Goal: Find specific page/section: Find specific page/section

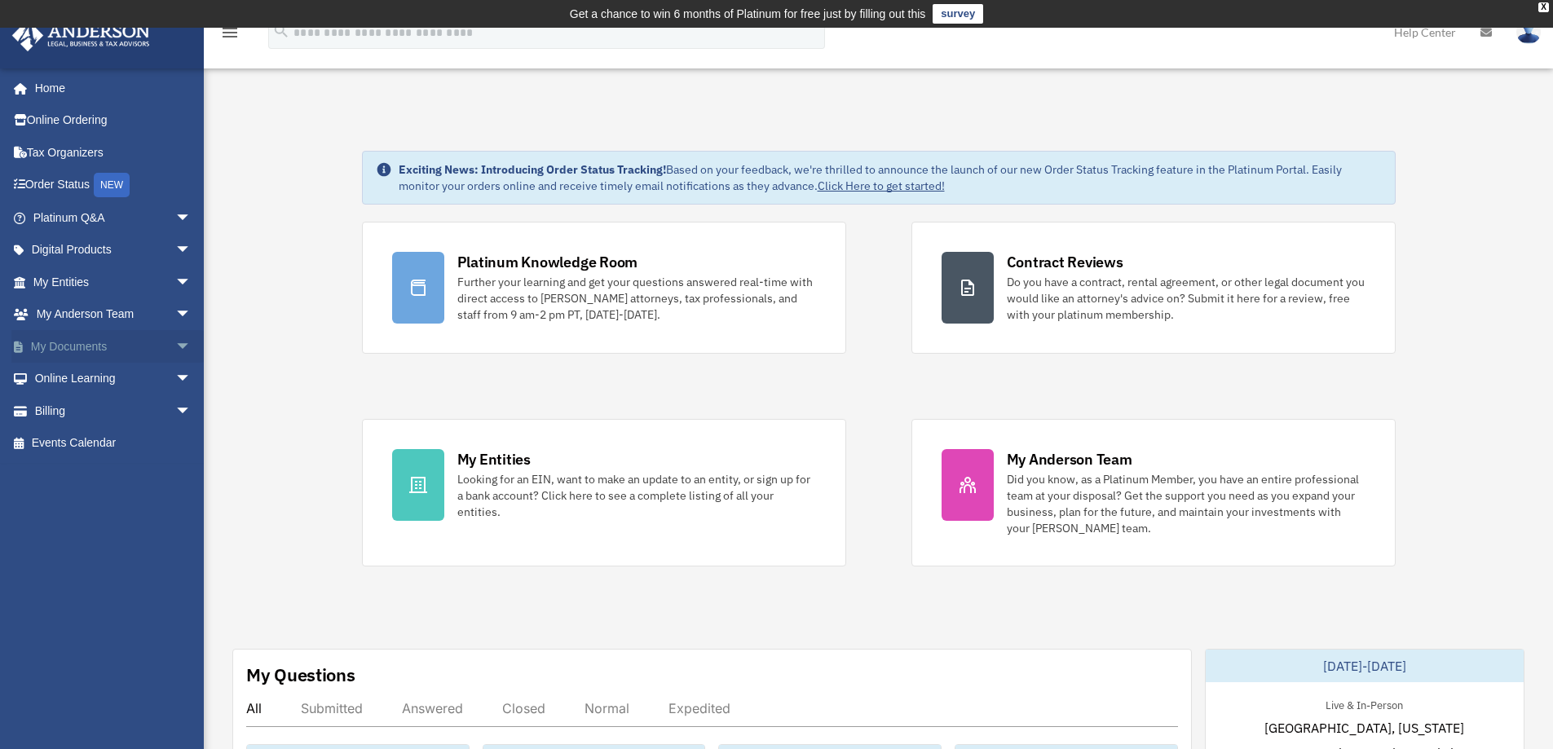
click at [175, 351] on span "arrow_drop_down" at bounding box center [191, 346] width 33 height 33
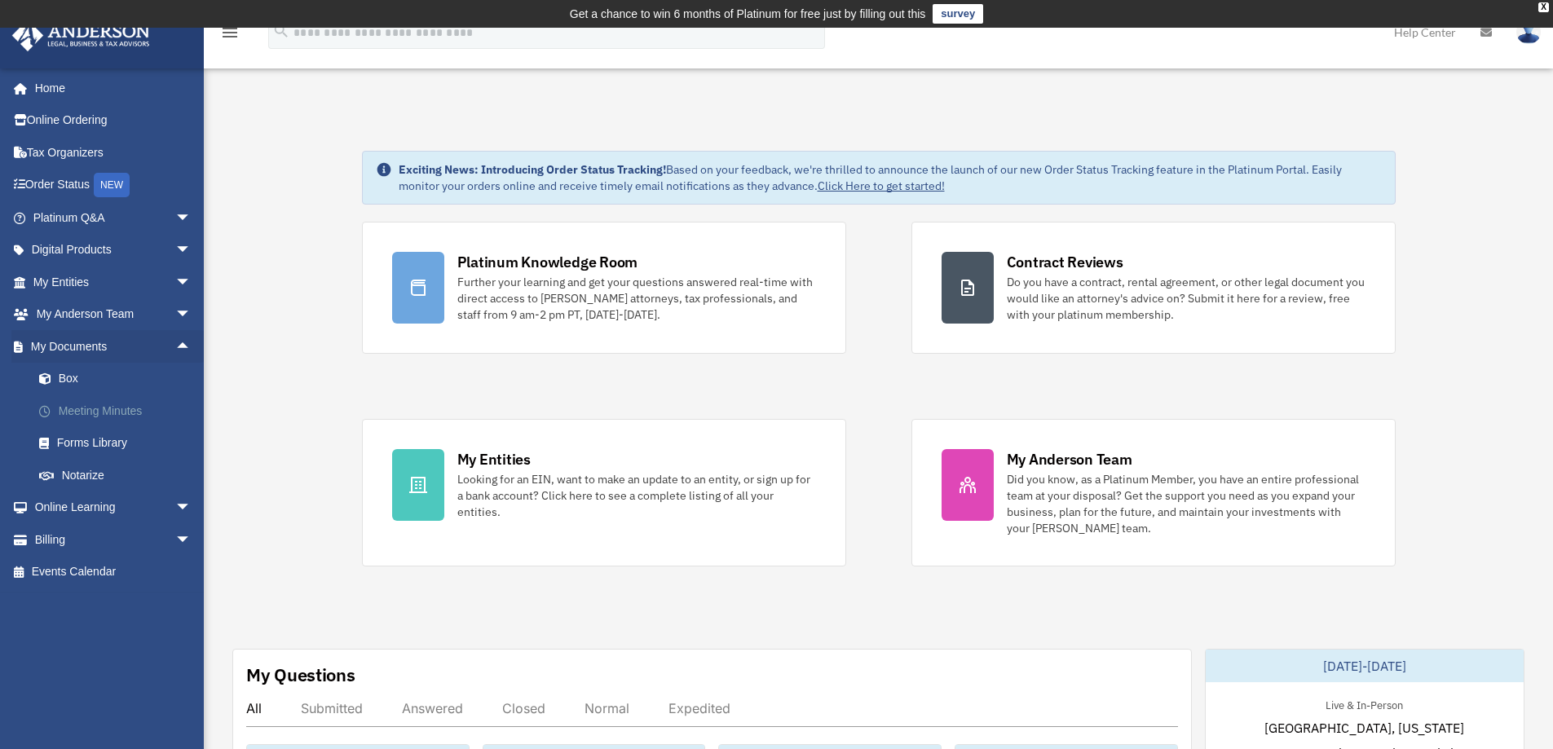
click at [142, 412] on link "Meeting Minutes" at bounding box center [119, 411] width 193 height 33
click at [105, 421] on link "Meeting Minutes" at bounding box center [119, 411] width 193 height 33
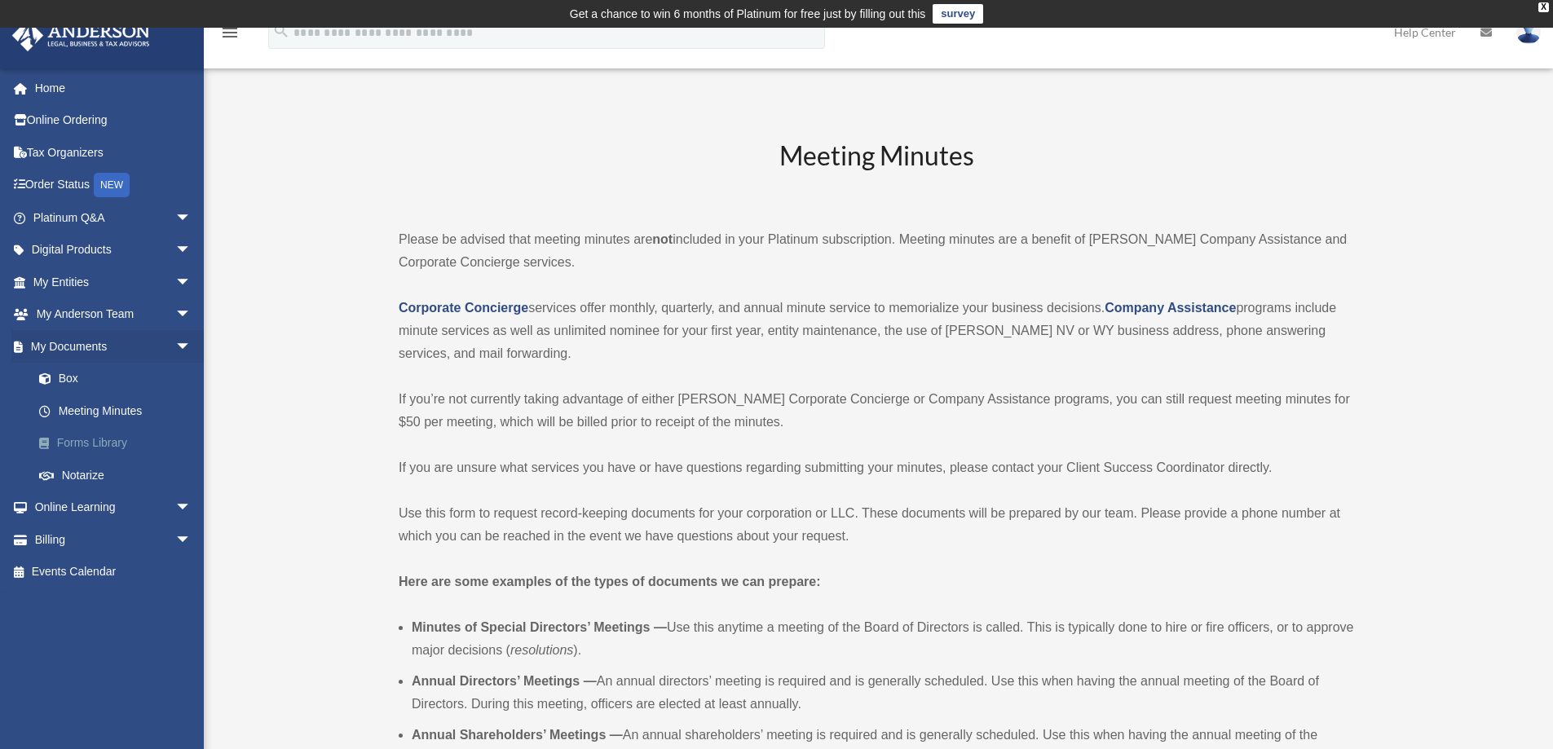
click at [66, 440] on link "Forms Library" at bounding box center [119, 443] width 193 height 33
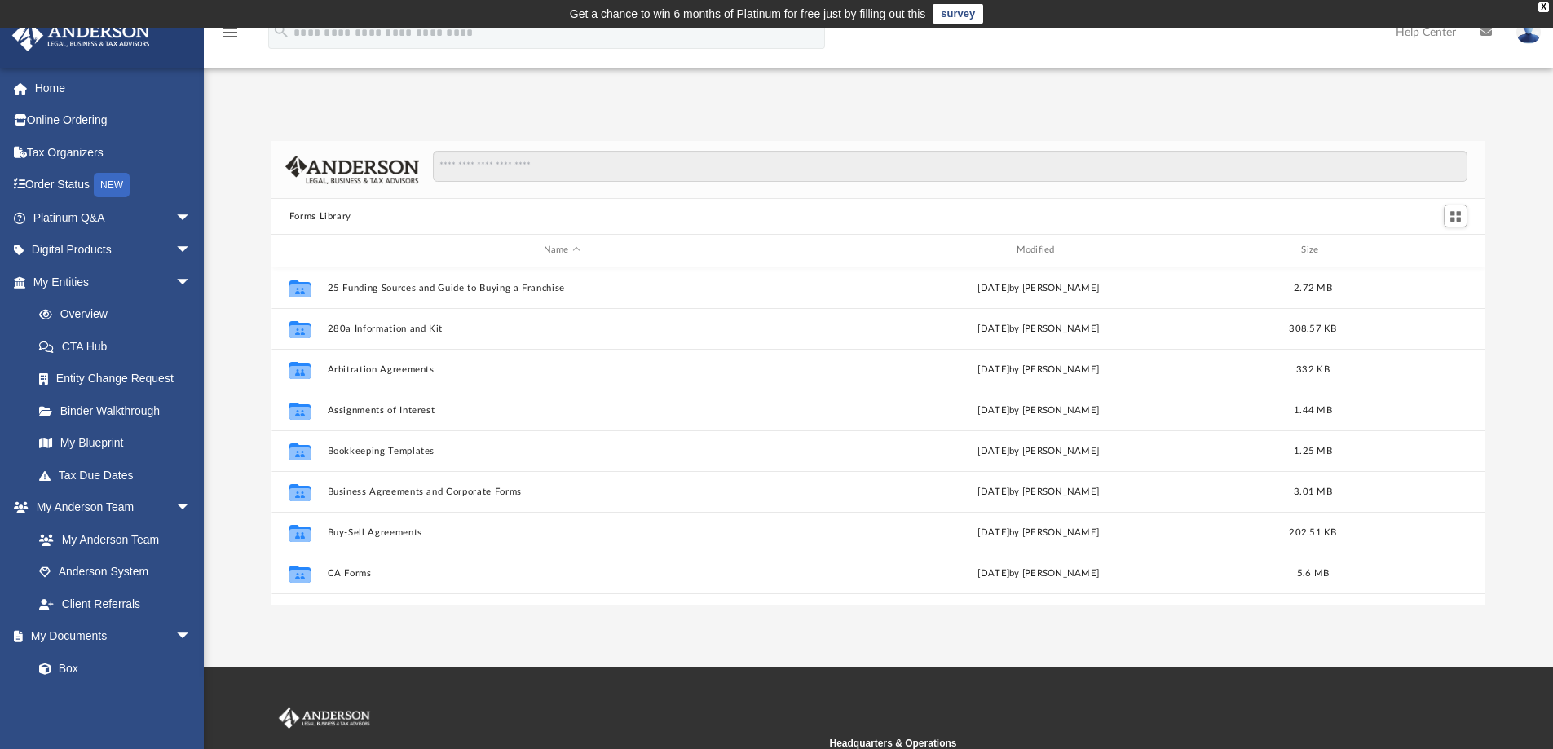
scroll to position [359, 1202]
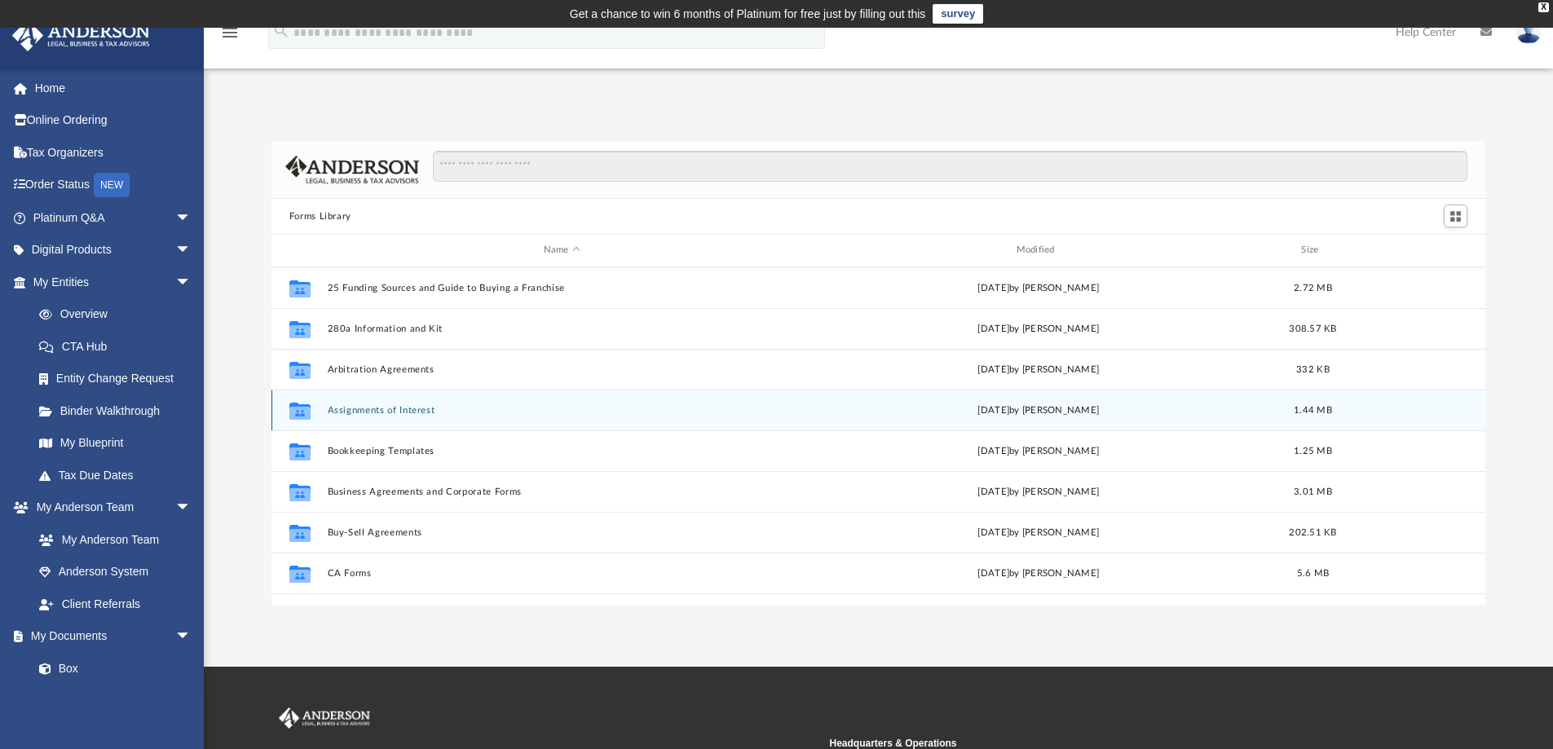
click at [375, 409] on button "Assignments of Interest" at bounding box center [562, 410] width 470 height 11
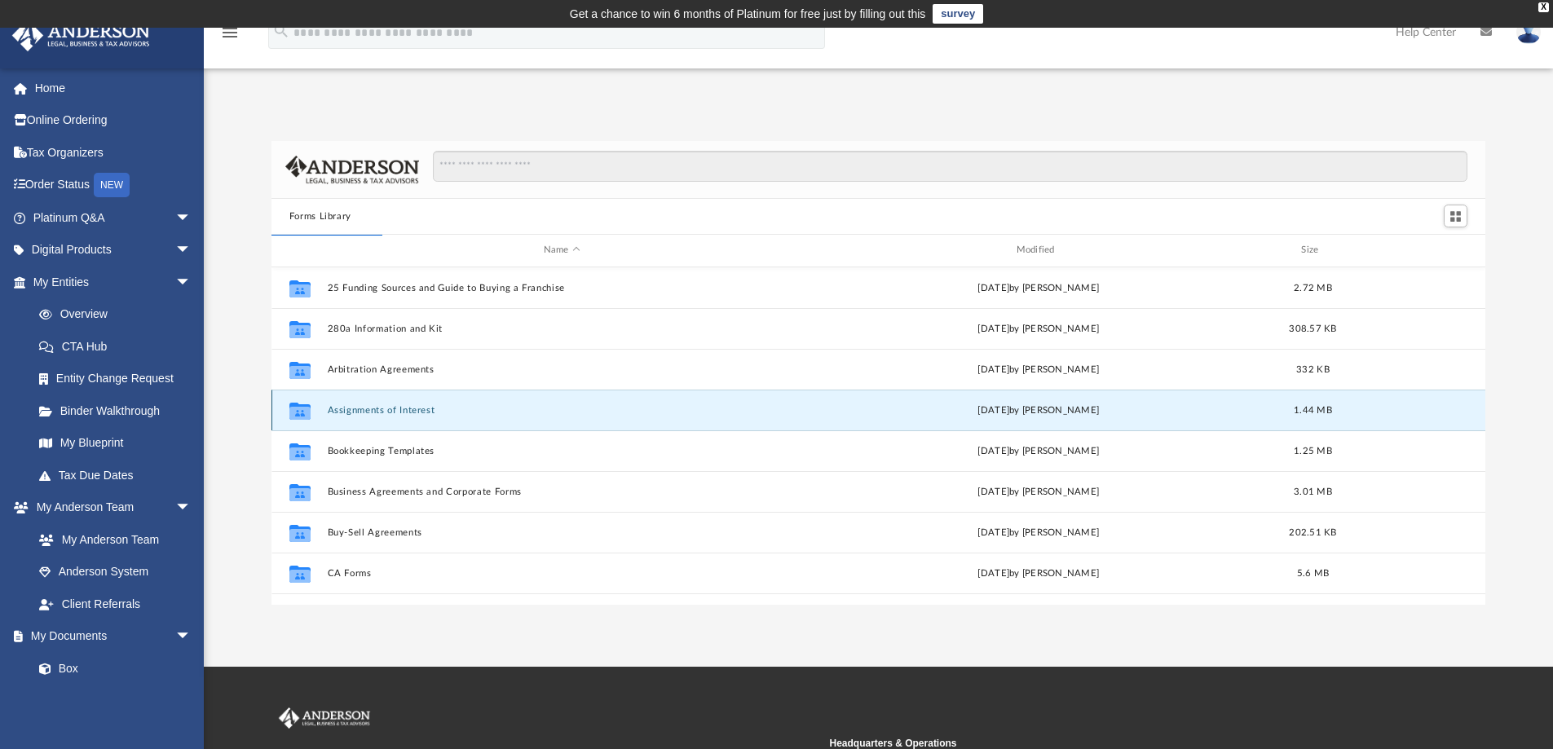
click at [377, 409] on button "Assignments of Interest" at bounding box center [562, 410] width 470 height 11
click at [381, 404] on div "Collaborated Folder Assignments of Interest Wed Jun 26 2024 by Mary Acree 1.44 …" at bounding box center [879, 410] width 1215 height 41
click at [342, 410] on button "Assignments of Interest" at bounding box center [562, 410] width 470 height 11
click at [382, 411] on button "Assignments of Interest" at bounding box center [562, 410] width 470 height 11
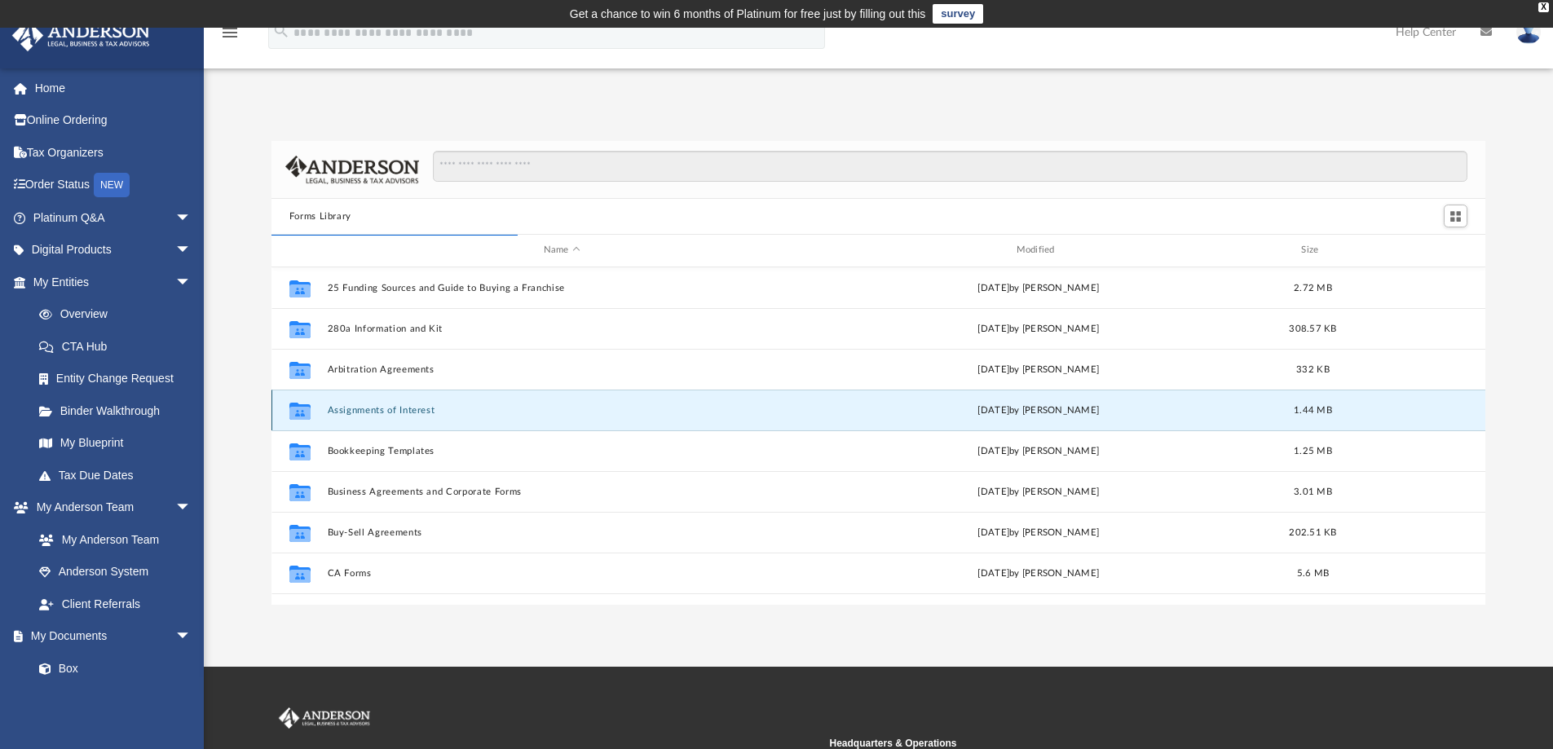
click at [382, 411] on button "Assignments of Interest" at bounding box center [562, 410] width 470 height 11
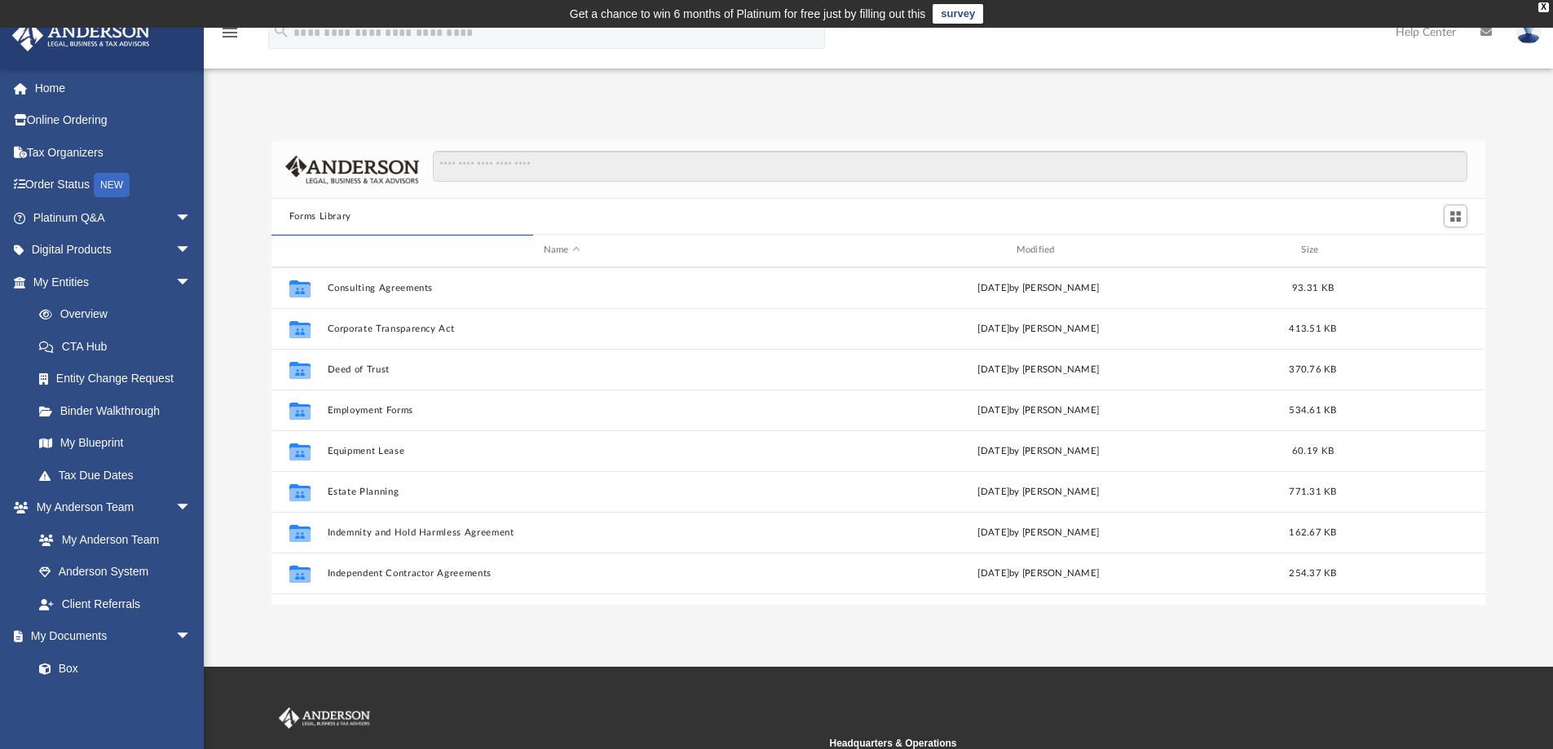
scroll to position [0, 0]
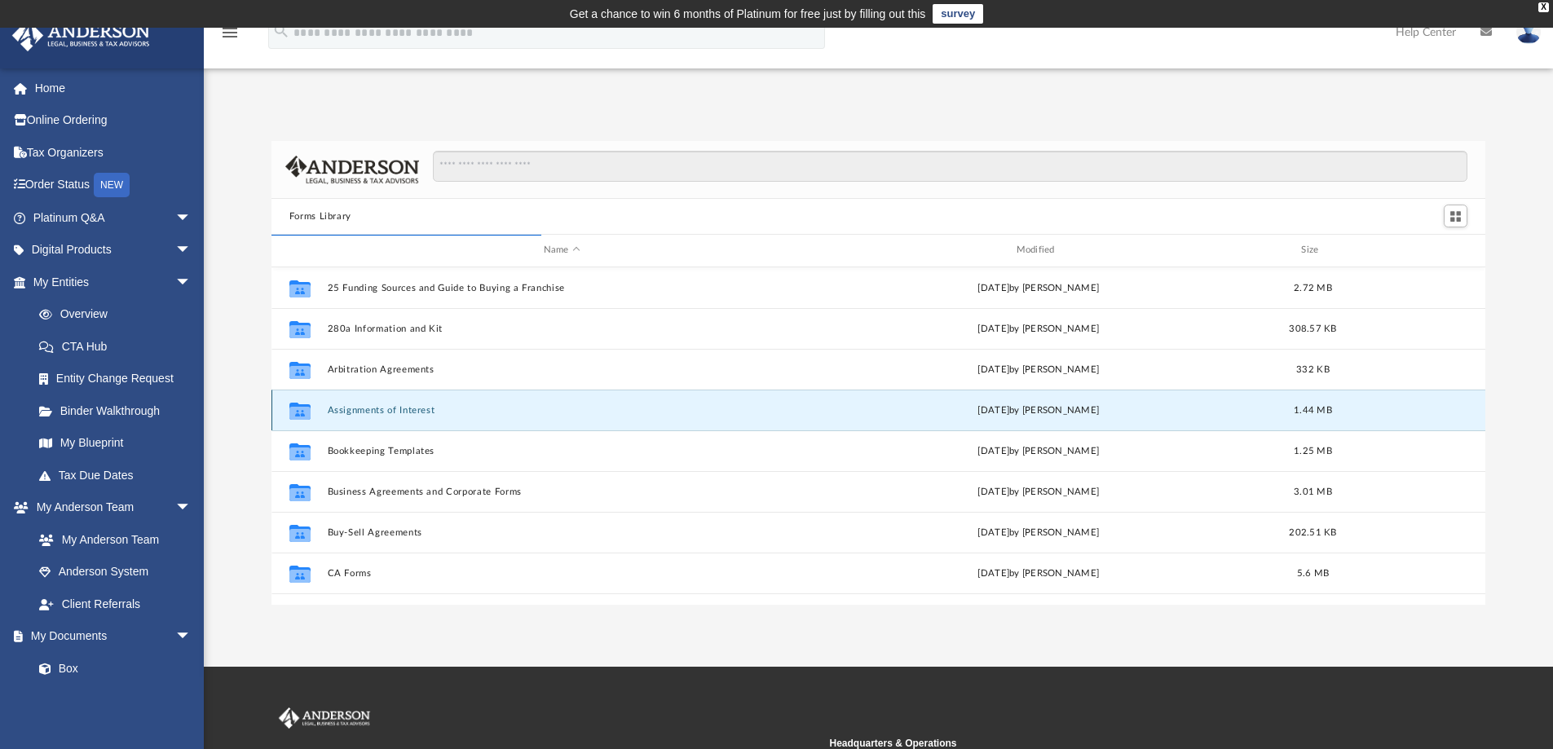
click at [373, 413] on button "Assignments of Interest" at bounding box center [562, 410] width 470 height 11
click at [374, 413] on button "Assignments of Interest" at bounding box center [562, 410] width 470 height 11
click at [296, 414] on g "grid" at bounding box center [299, 410] width 21 height 17
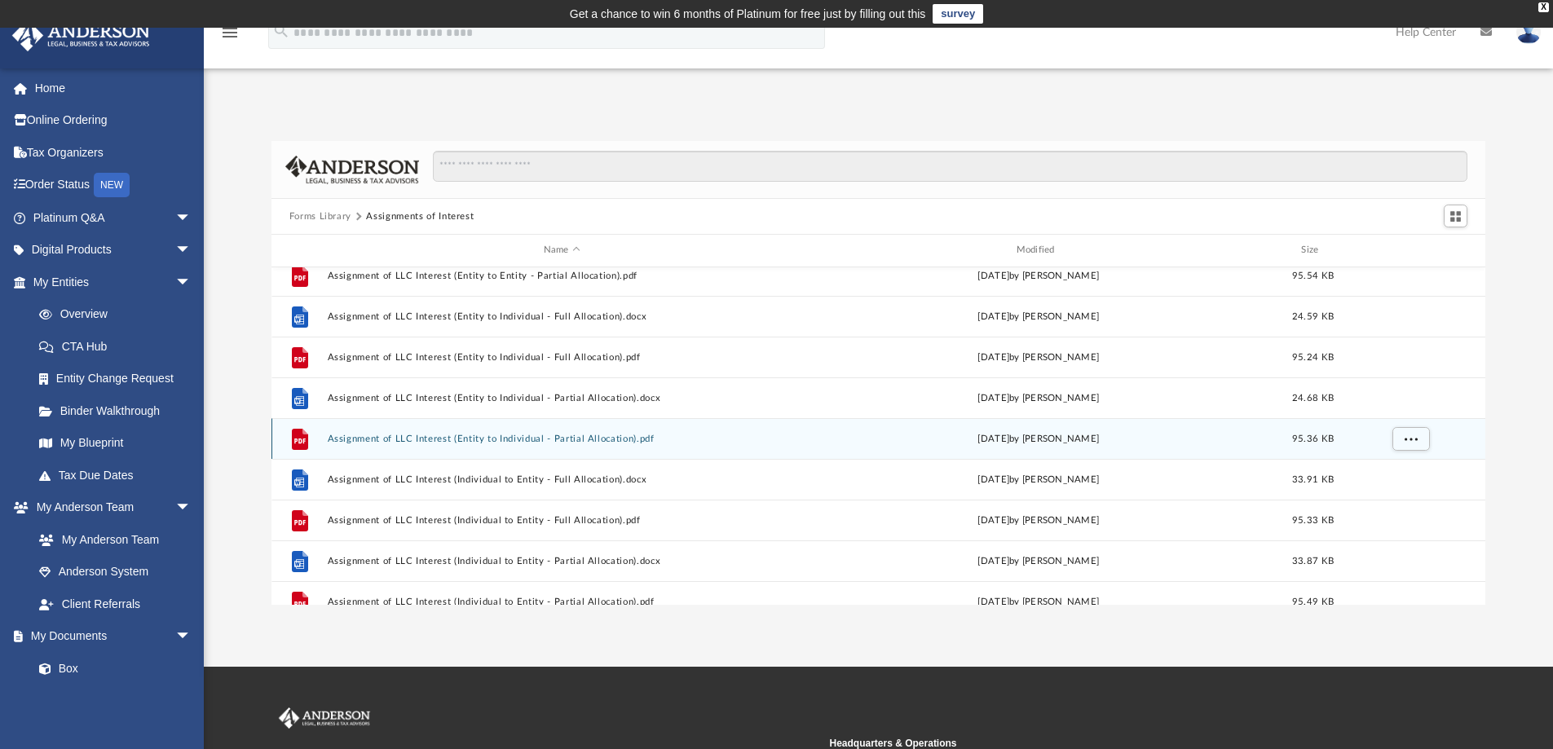
scroll to position [245, 0]
